Goal: Information Seeking & Learning: Learn about a topic

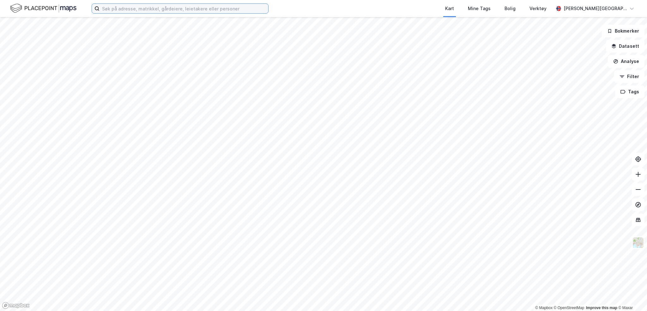
click at [119, 9] on input at bounding box center [184, 8] width 169 height 9
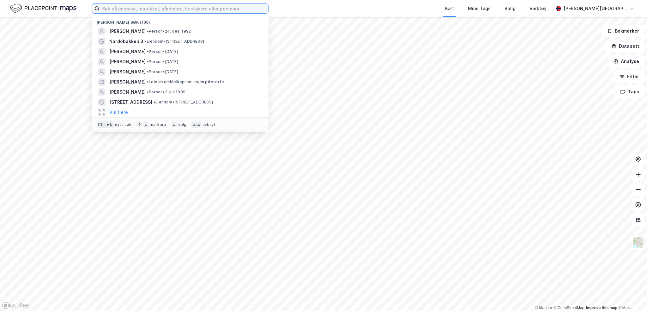
paste input "T. Kolstad Eiendom"
type input "T. Kolstad Eiendom"
click at [144, 10] on input at bounding box center [184, 8] width 169 height 9
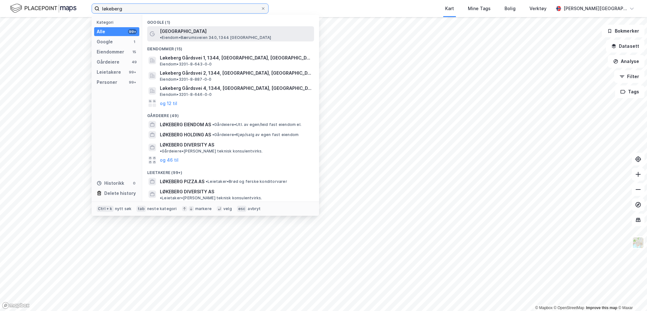
type input "løkeberg"
click at [180, 34] on span "[GEOGRAPHIC_DATA]" at bounding box center [183, 32] width 47 height 8
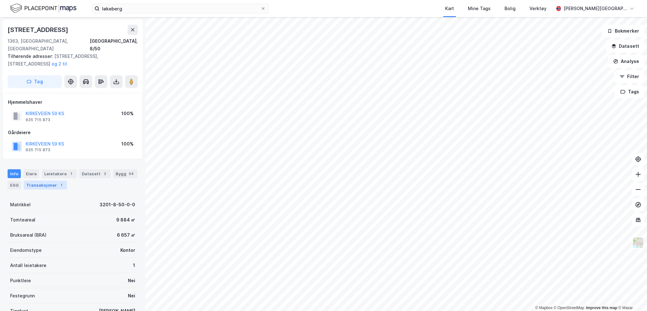
click at [39, 181] on div "Transaksjoner 1" at bounding box center [45, 185] width 43 height 9
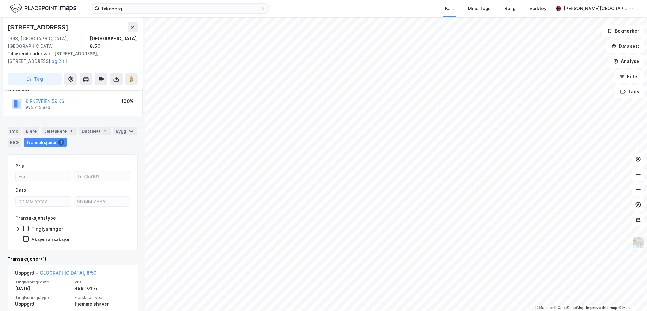
scroll to position [58, 0]
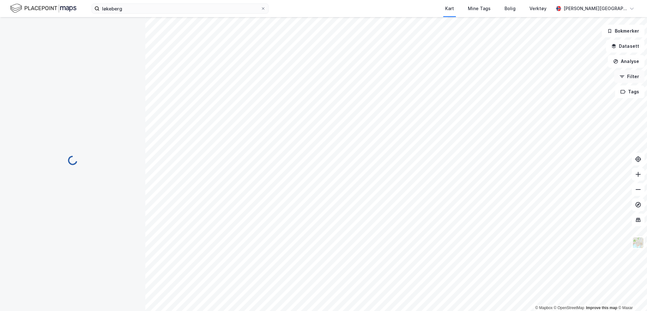
scroll to position [24, 0]
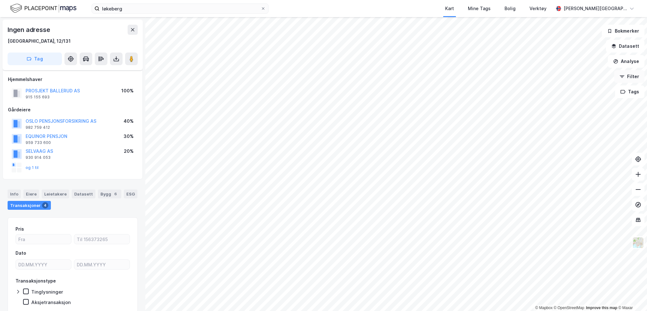
scroll to position [24, 0]
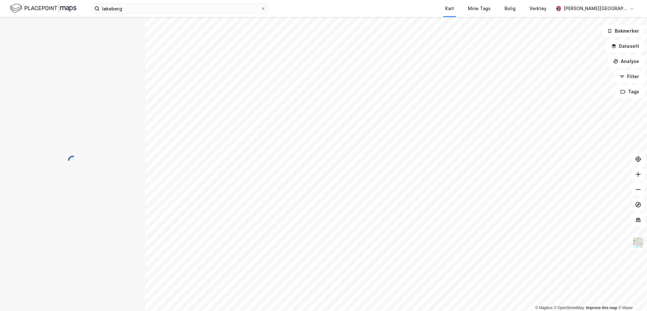
scroll to position [1, 0]
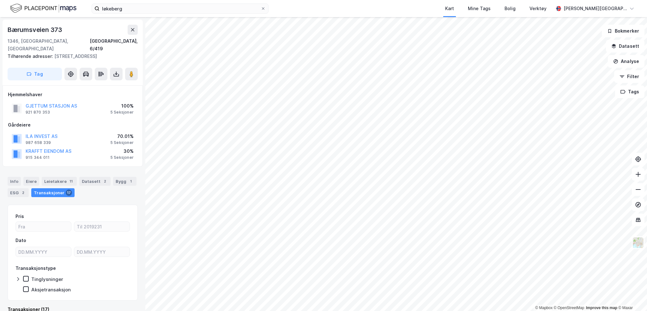
scroll to position [1, 0]
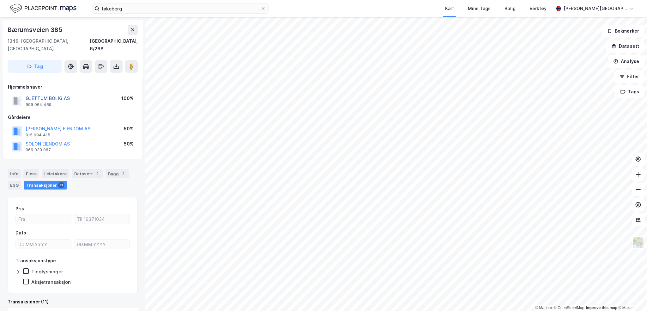
click at [0, 0] on button "GJETTUM BOLIG AS" at bounding box center [0, 0] width 0 height 0
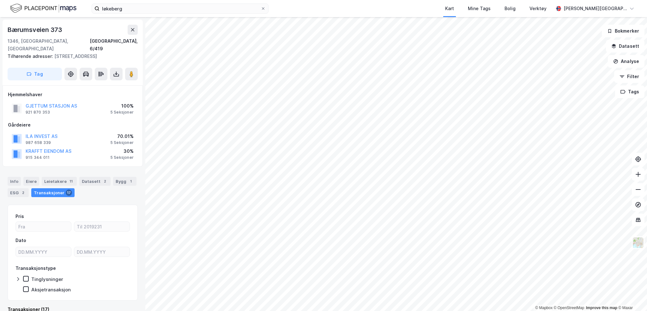
scroll to position [1, 0]
click at [0, 0] on button "ILA INVEST AS" at bounding box center [0, 0] width 0 height 0
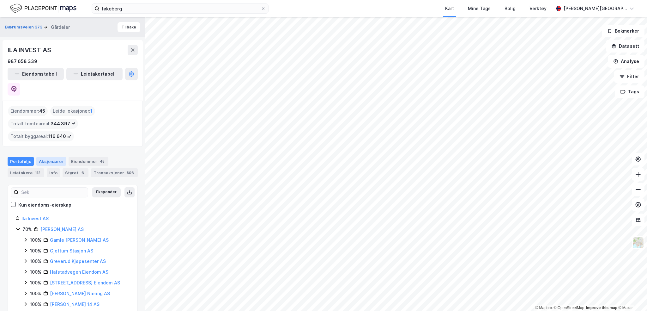
click at [53, 157] on div "Aksjonærer" at bounding box center [51, 161] width 30 height 9
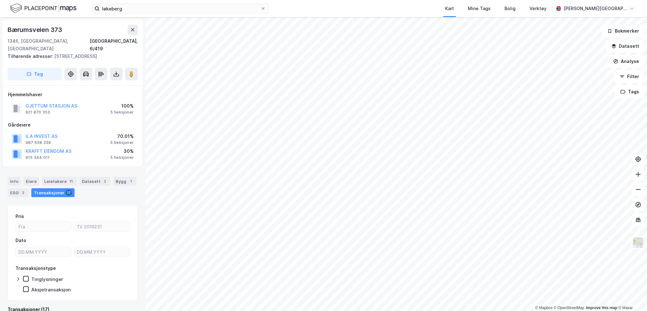
scroll to position [1, 0]
click at [0, 0] on button "KRAFFT EIENDOM AS" at bounding box center [0, 0] width 0 height 0
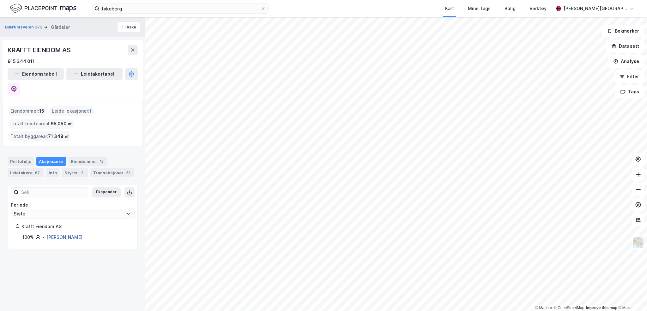
click at [80, 234] on link "Krafft Halvor A Borgen" at bounding box center [64, 236] width 36 height 5
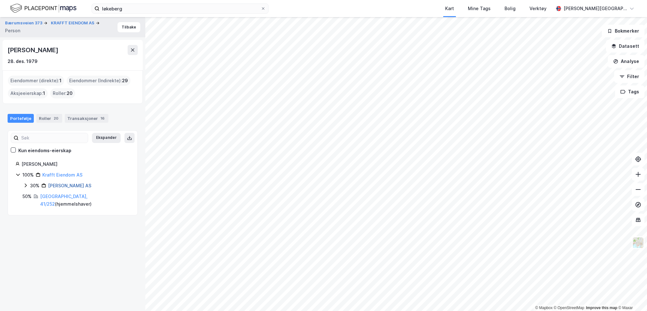
click at [63, 184] on link "Lillo Eiendom AS" at bounding box center [69, 185] width 43 height 5
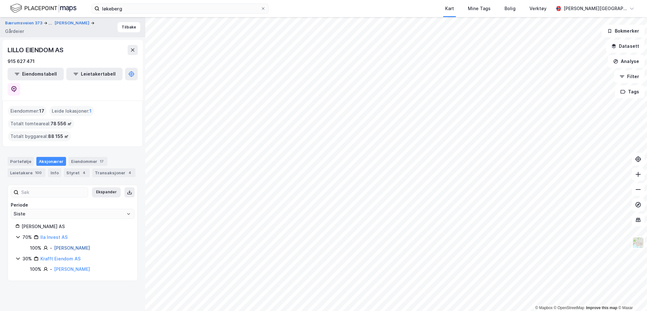
click at [77, 245] on link "Christophersen Pål Erik" at bounding box center [72, 247] width 36 height 5
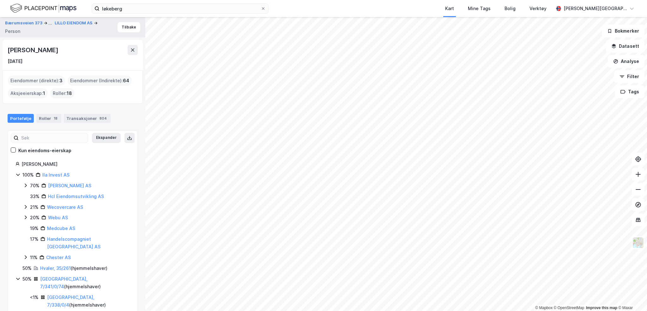
drag, startPoint x: 8, startPoint y: 48, endPoint x: 86, endPoint y: 56, distance: 78.1
click at [86, 56] on div "Pål Erik Christophersen 14. jan. 1961" at bounding box center [73, 55] width 140 height 30
copy div "Pål Erik Christophersen"
click at [51, 173] on link "Ila Invest AS" at bounding box center [55, 173] width 27 height 5
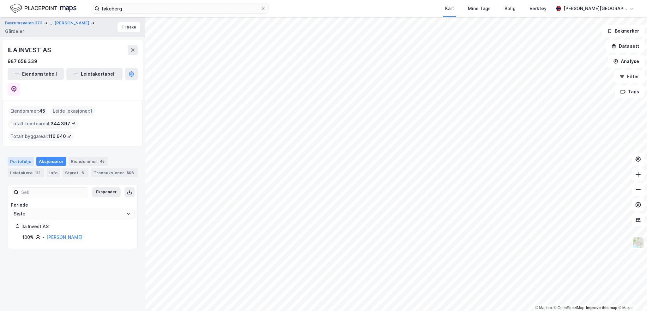
click at [21, 157] on div "Portefølje" at bounding box center [21, 161] width 26 height 9
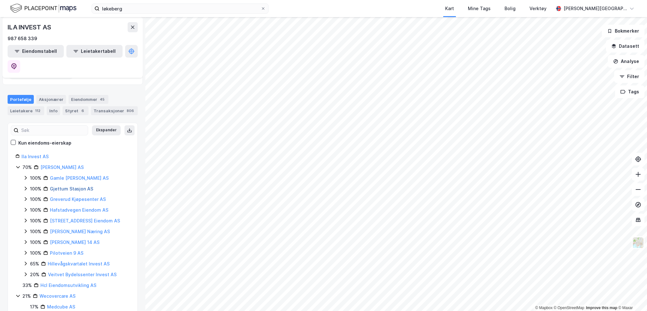
scroll to position [63, 0]
click at [80, 185] on link "Gjettum Stasjon AS" at bounding box center [71, 187] width 43 height 5
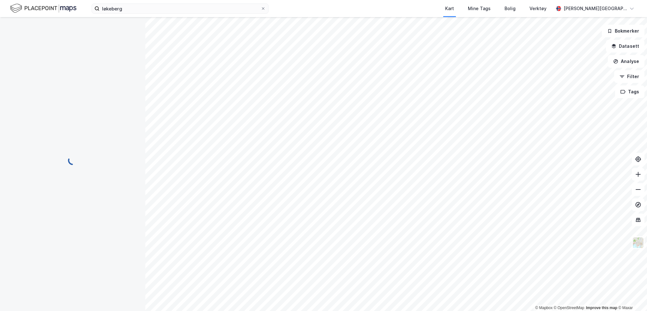
scroll to position [0, 0]
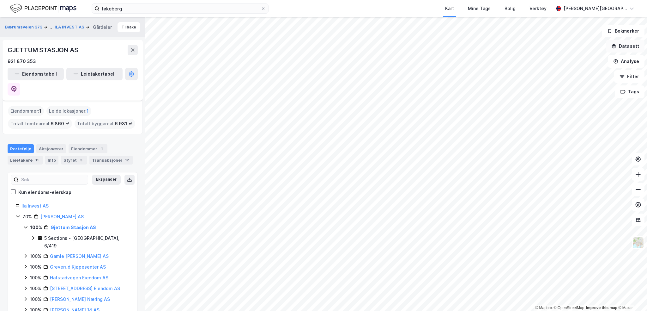
click at [623, 46] on button "Datasett" at bounding box center [625, 46] width 39 height 13
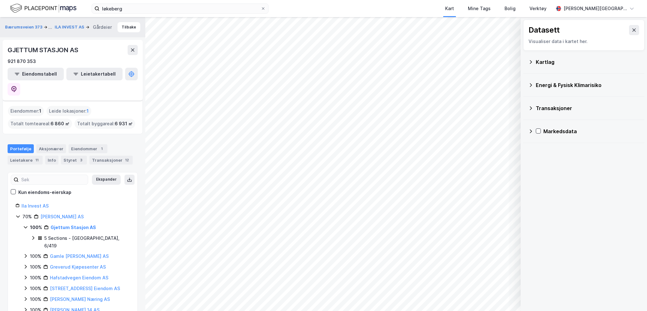
click at [531, 60] on icon at bounding box center [531, 61] width 5 height 5
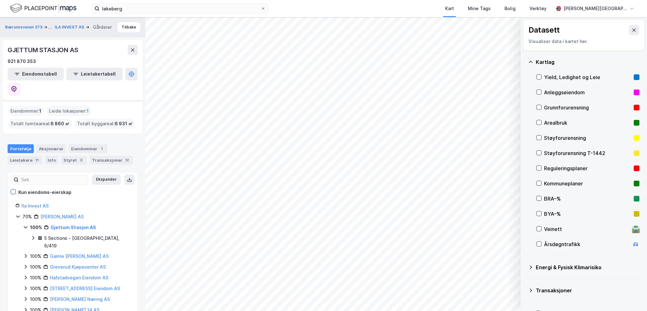
click at [540, 170] on div at bounding box center [539, 167] width 5 height 5
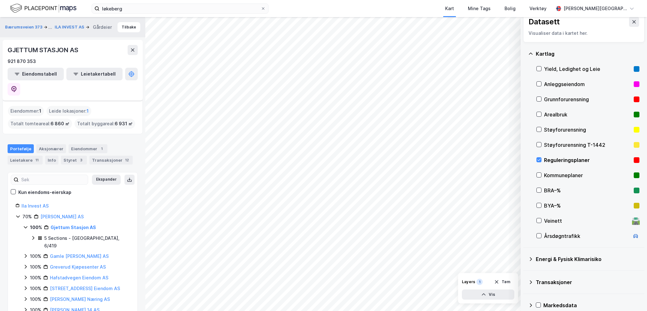
scroll to position [16, 0]
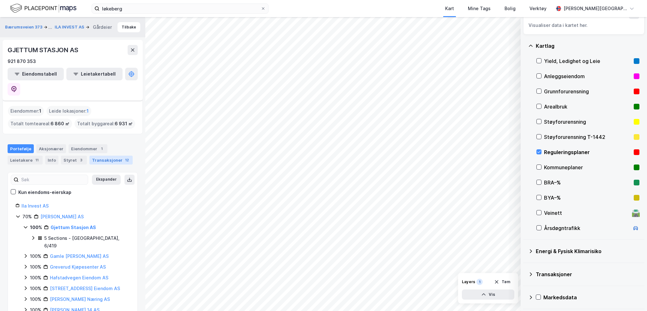
click at [94, 156] on div "Transaksjoner 12" at bounding box center [110, 160] width 43 height 9
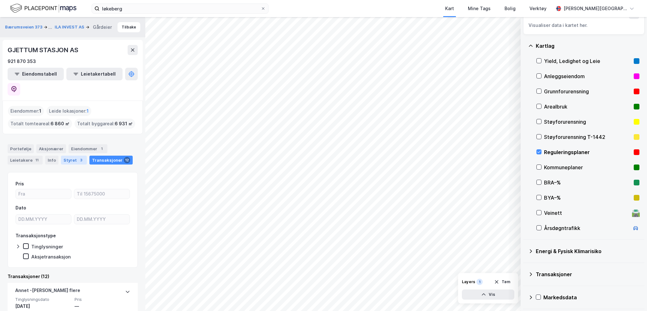
click at [67, 156] on div "Styret 3" at bounding box center [74, 160] width 26 height 9
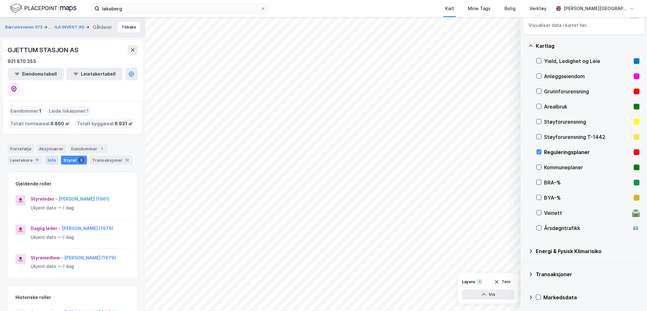
click at [54, 156] on div "Info" at bounding box center [51, 160] width 13 height 9
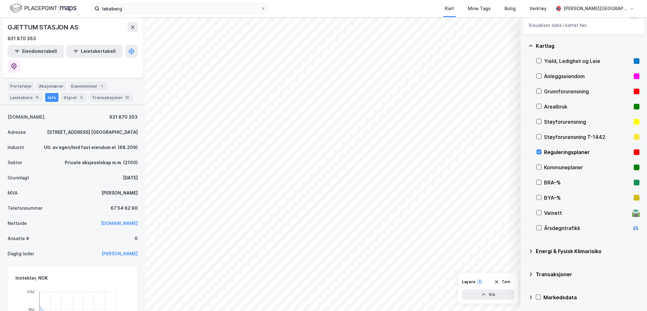
scroll to position [63, 0]
click at [120, 220] on link "www.naersenter.no" at bounding box center [119, 222] width 37 height 5
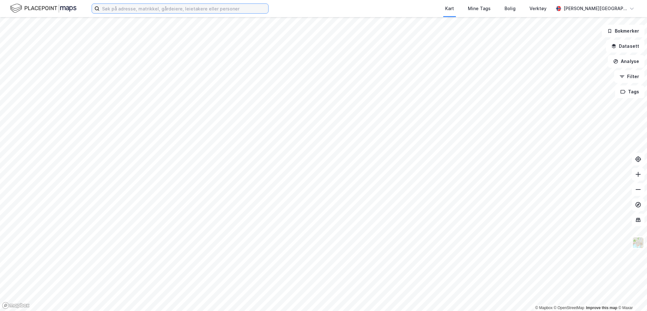
click at [181, 9] on input at bounding box center [184, 8] width 169 height 9
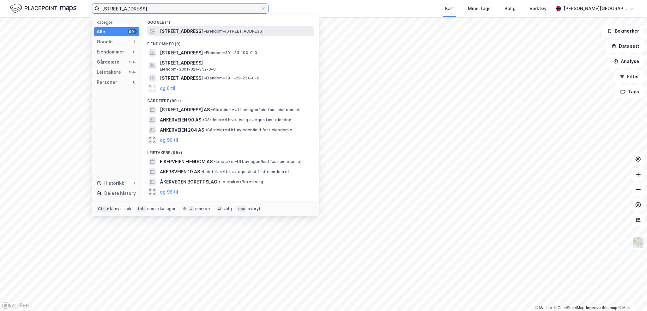
type input "[STREET_ADDRESS]"
click at [176, 31] on span "[STREET_ADDRESS]" at bounding box center [181, 32] width 43 height 8
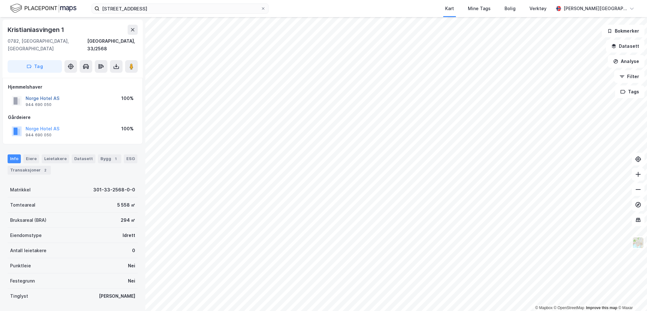
click at [0, 0] on button "Norge Hotel AS" at bounding box center [0, 0] width 0 height 0
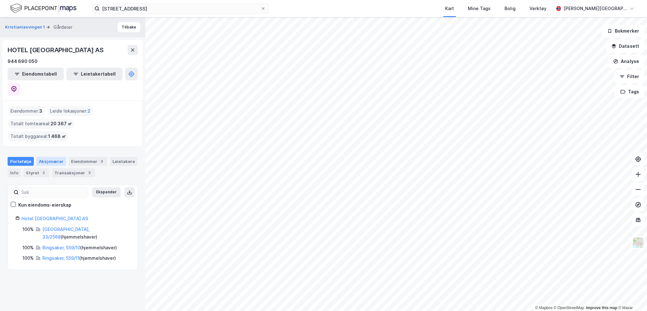
click at [39, 157] on div "Aksjonærer" at bounding box center [51, 161] width 30 height 9
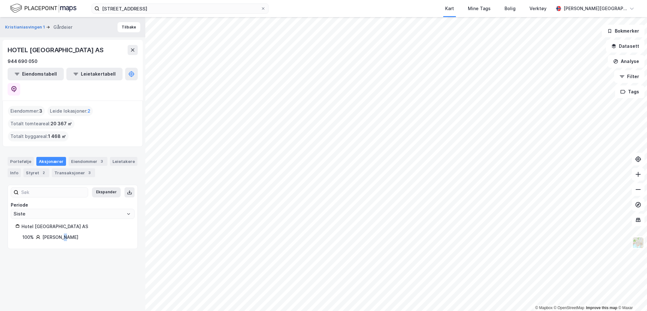
click at [62, 233] on div "[PERSON_NAME]" at bounding box center [60, 237] width 36 height 8
click at [90, 157] on div "Eiendommer 3" at bounding box center [88, 161] width 39 height 9
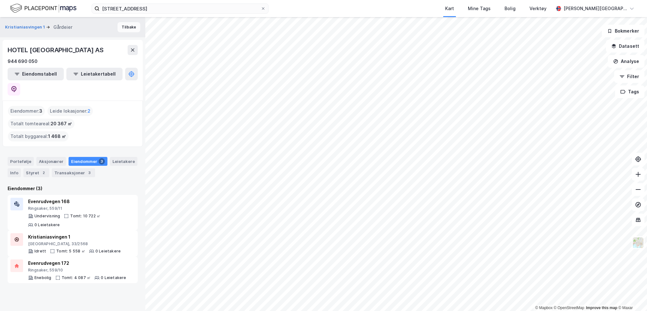
click at [120, 22] on button "Tilbake" at bounding box center [129, 27] width 23 height 10
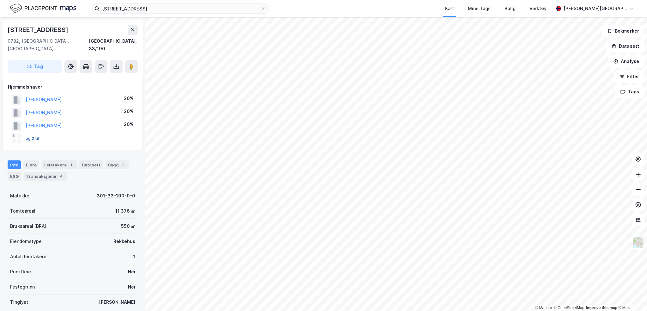
click at [0, 0] on button "og 2 til" at bounding box center [0, 0] width 0 height 0
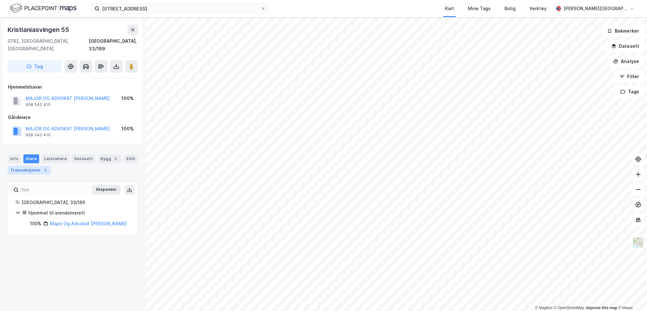
click at [29, 166] on div "Transaksjoner 2" at bounding box center [29, 170] width 43 height 9
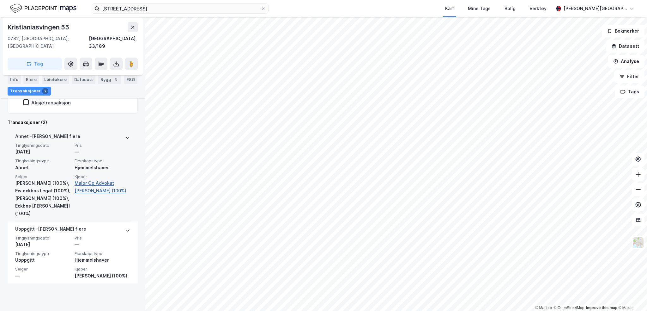
scroll to position [166, 0]
